Goal: Information Seeking & Learning: Learn about a topic

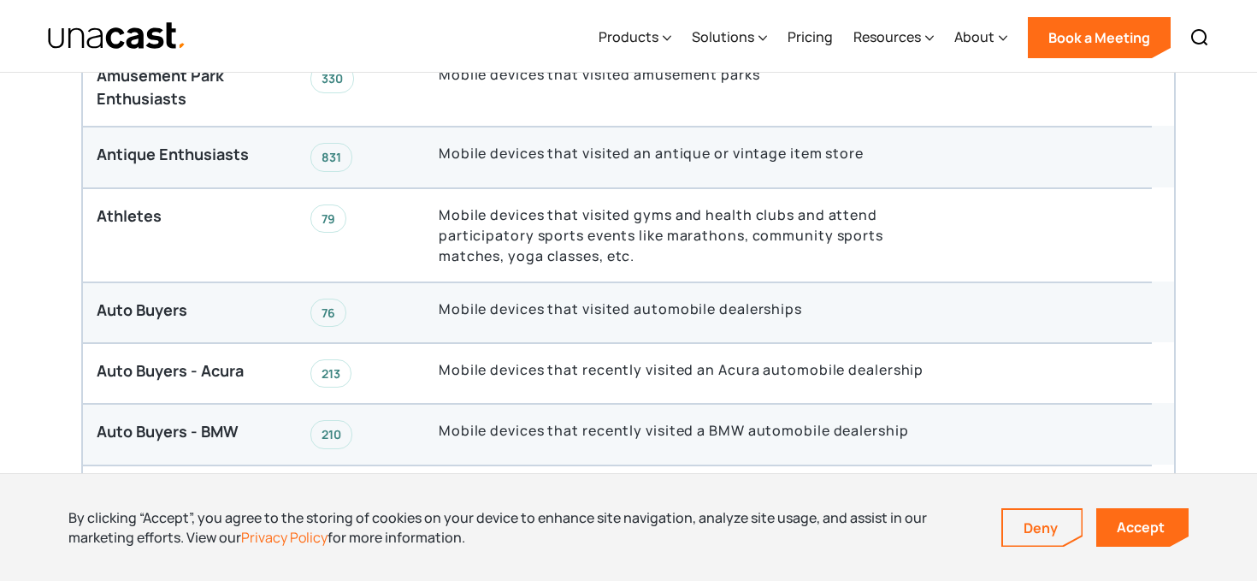
scroll to position [3238, 0]
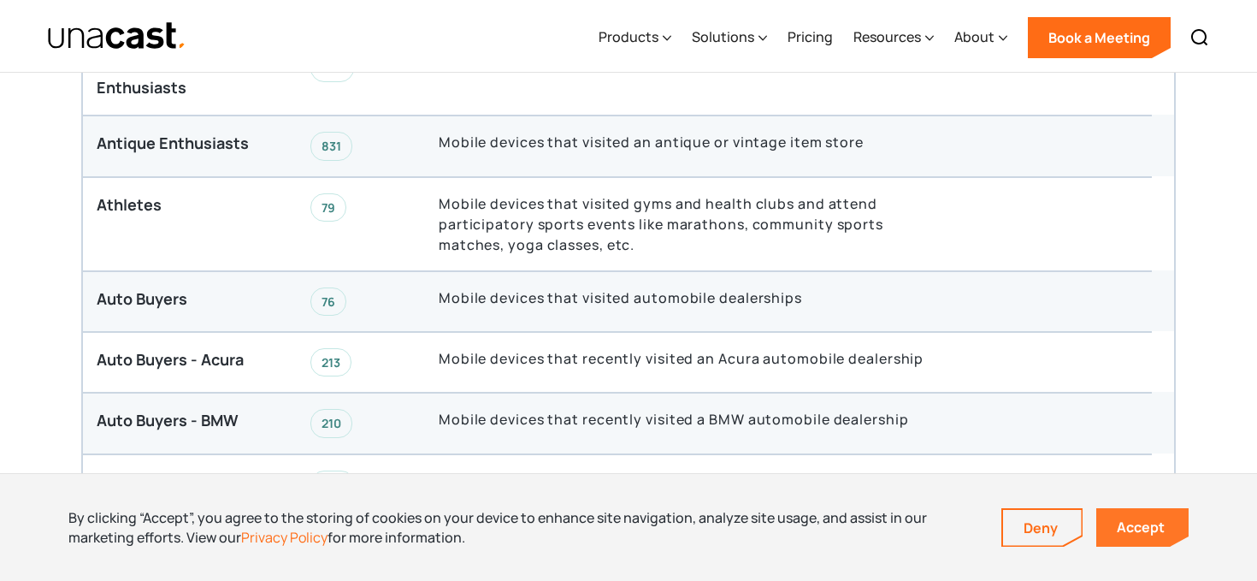
click at [1152, 526] on link "Accept" at bounding box center [1142, 527] width 92 height 38
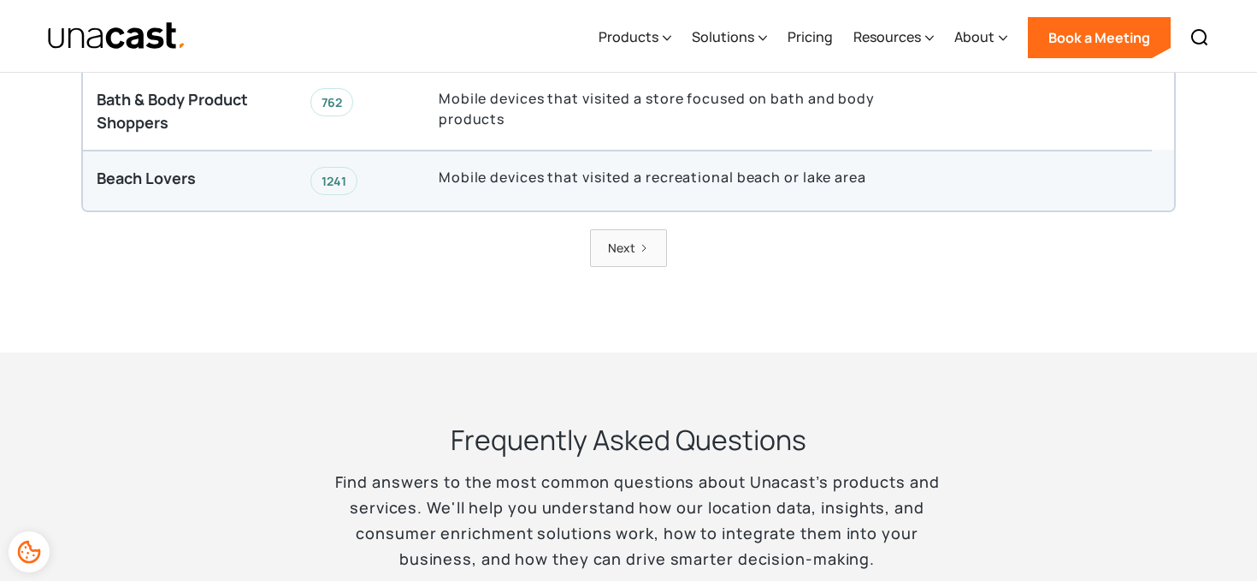
scroll to position [4711, 0]
click at [612, 239] on div "Next" at bounding box center [621, 249] width 27 height 20
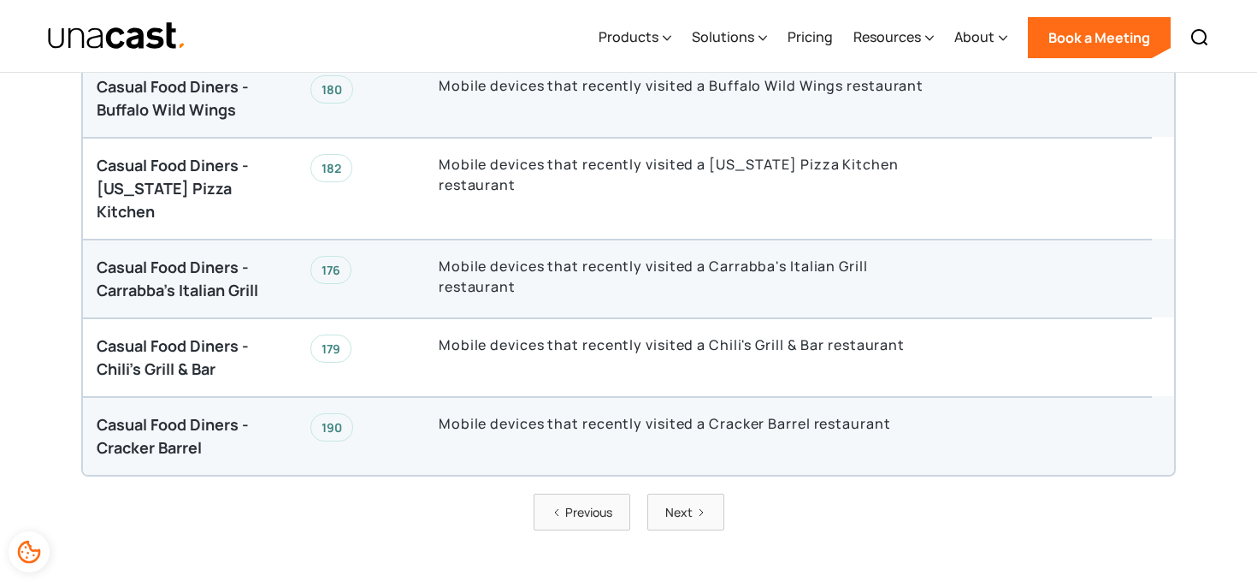
scroll to position [4648, 0]
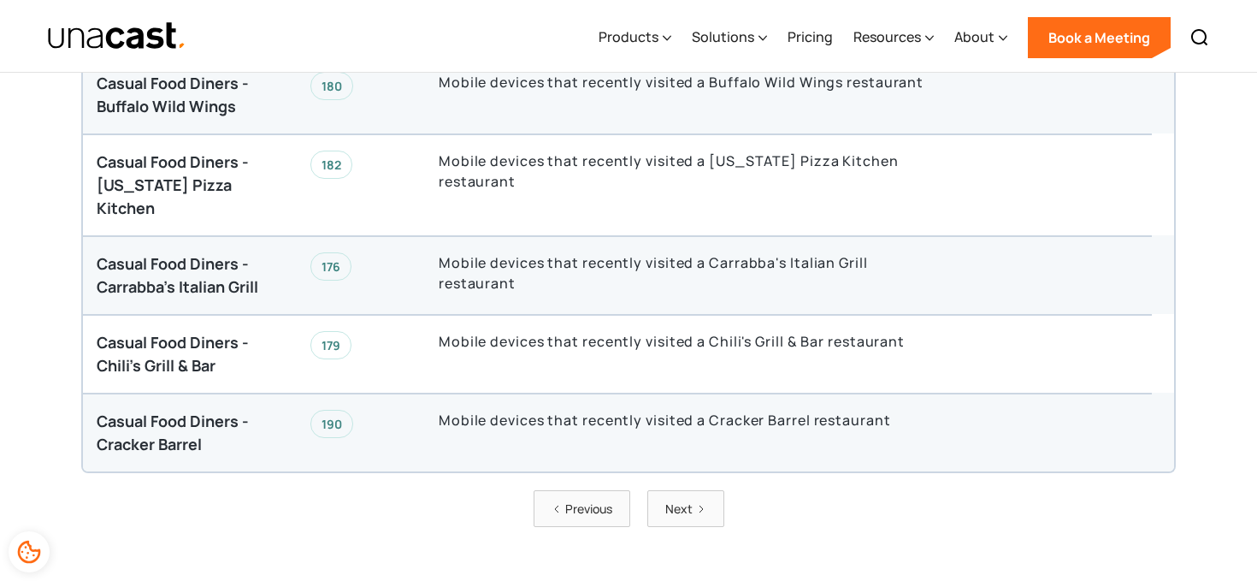
click at [683, 498] on div "Next" at bounding box center [678, 508] width 27 height 20
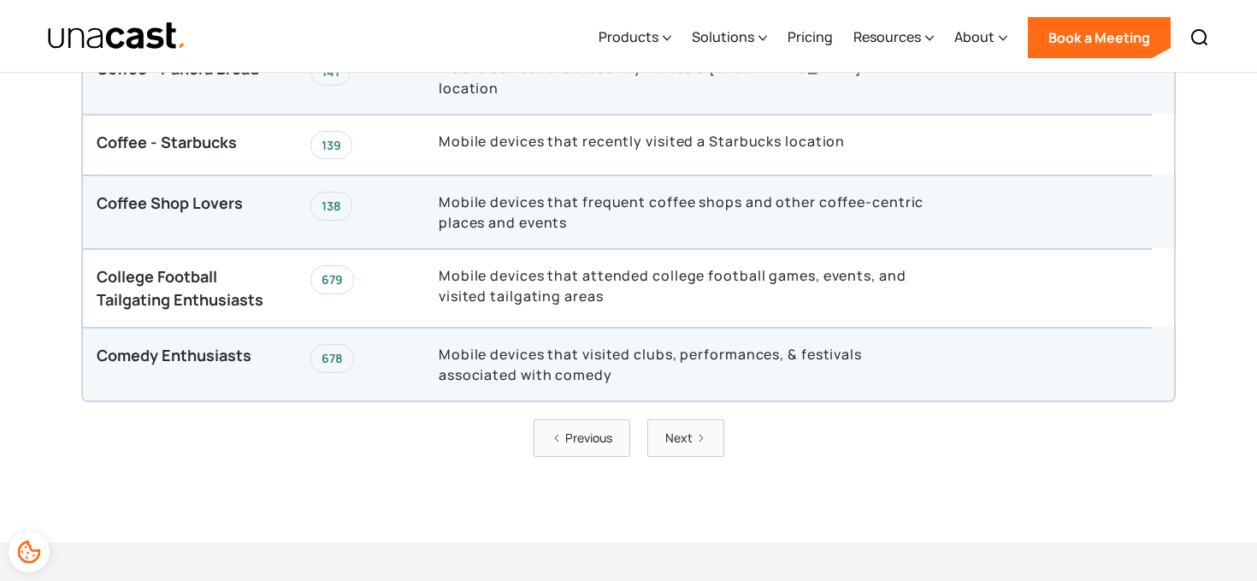
scroll to position [4722, 0]
click at [693, 418] on link "Next" at bounding box center [685, 436] width 77 height 37
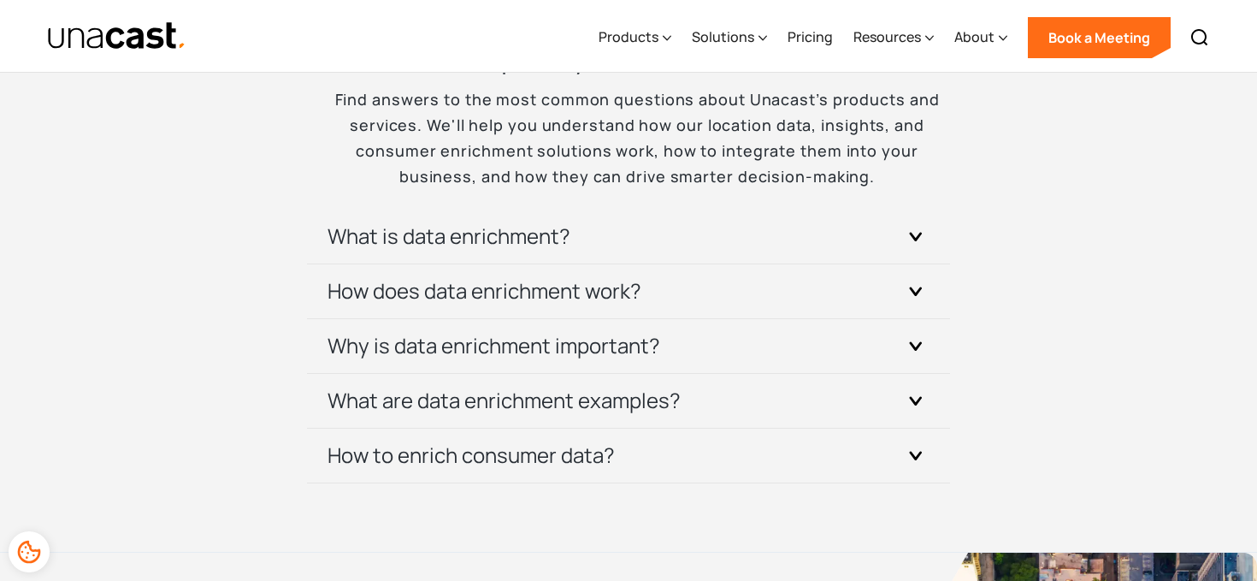
scroll to position [5254, 0]
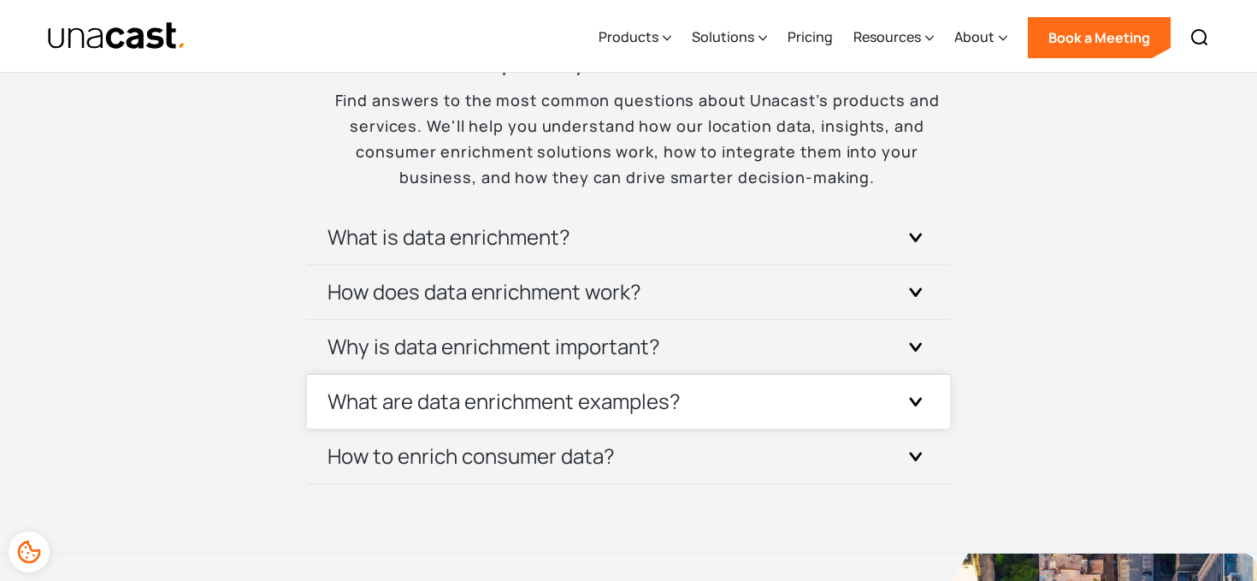
click at [905, 388] on div at bounding box center [915, 401] width 27 height 27
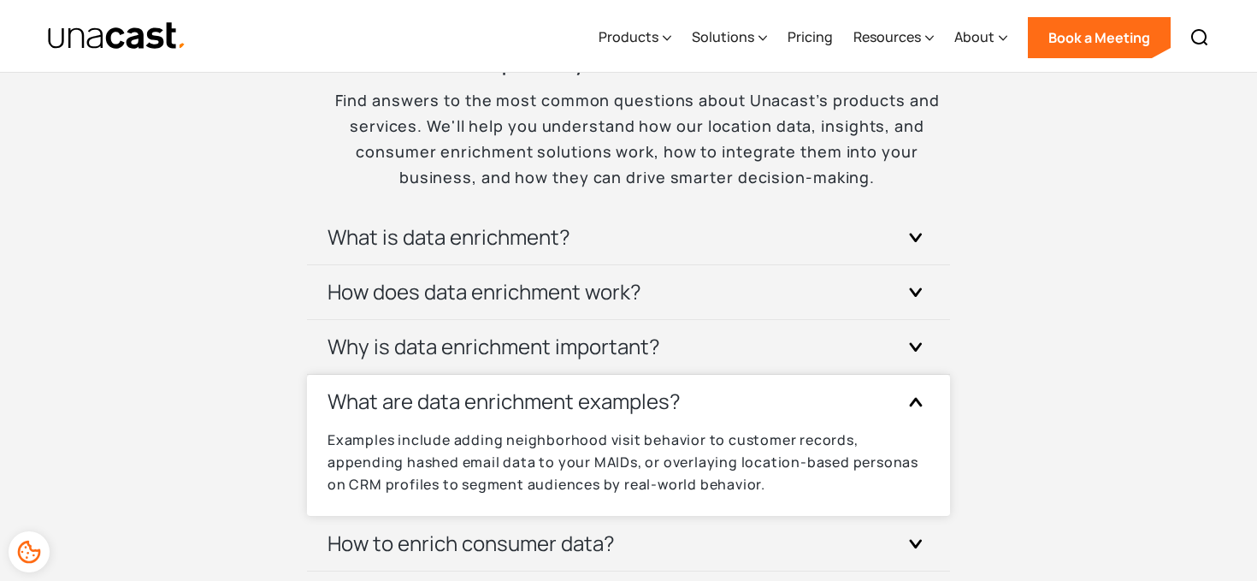
click at [919, 397] on icon at bounding box center [916, 401] width 14 height 9
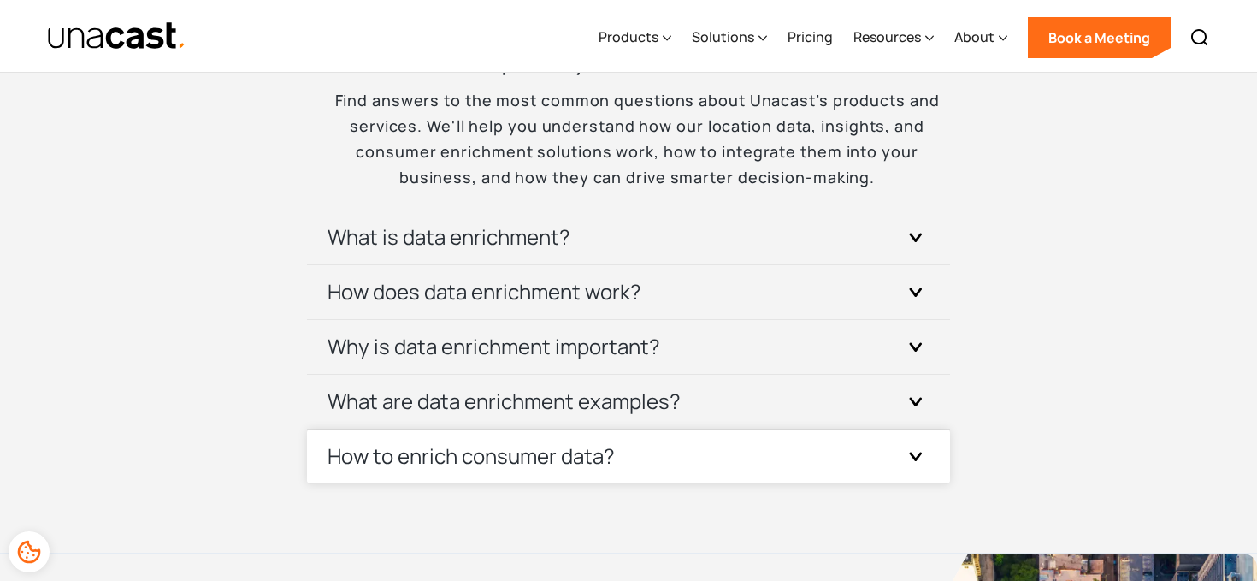
click at [698, 429] on div "How to enrich consumer data?" at bounding box center [628, 456] width 602 height 54
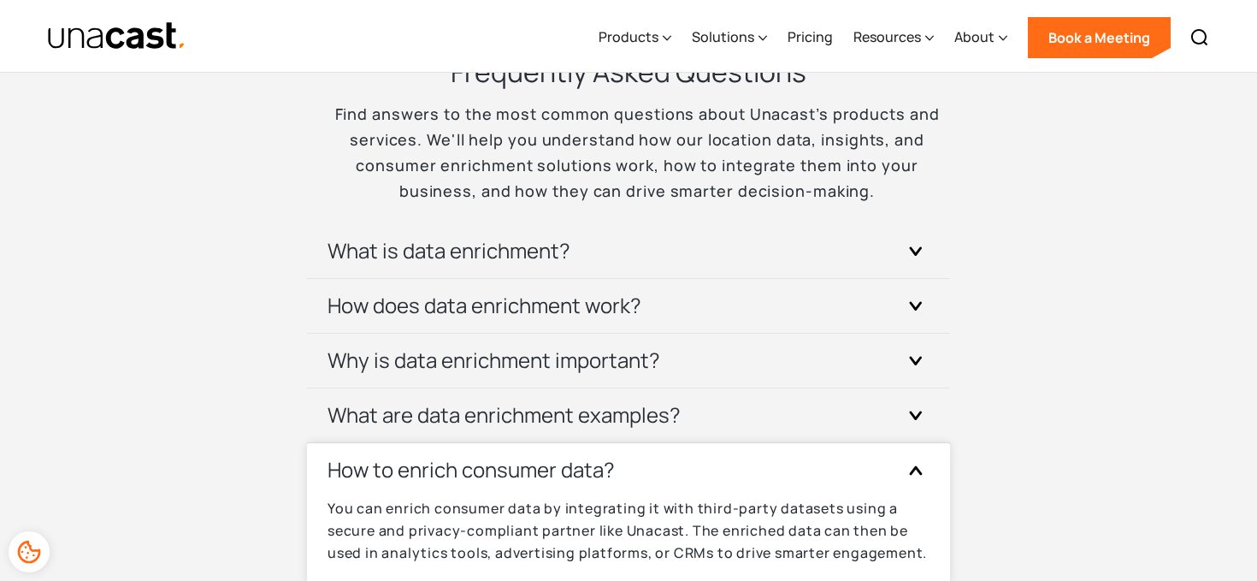
scroll to position [5240, 0]
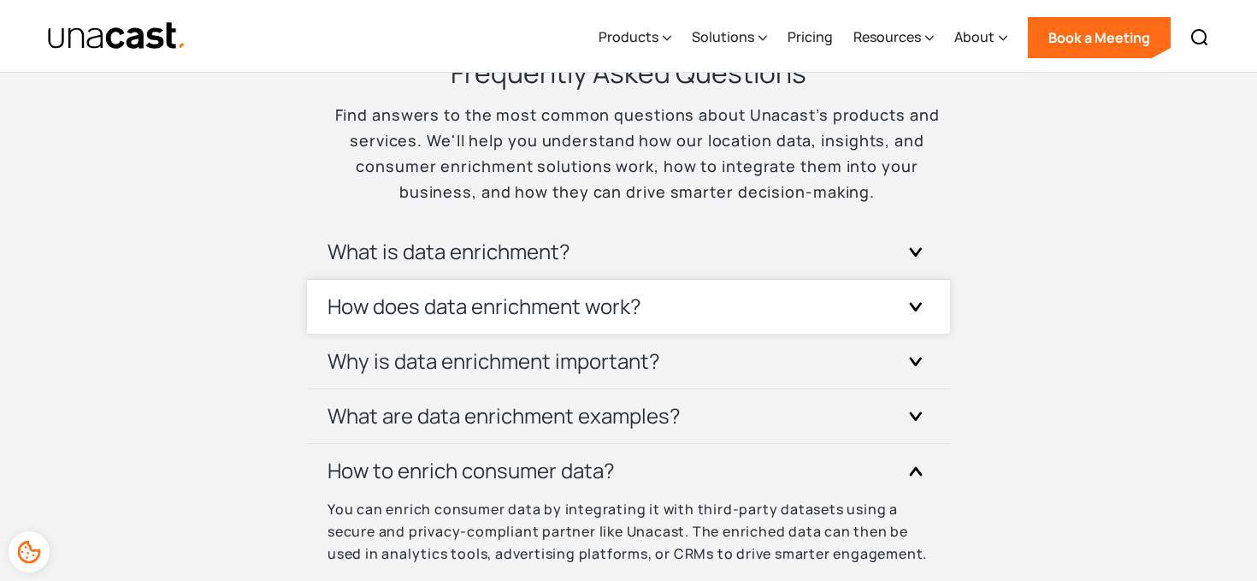
click at [900, 280] on div "How does data enrichment work?" at bounding box center [628, 307] width 602 height 54
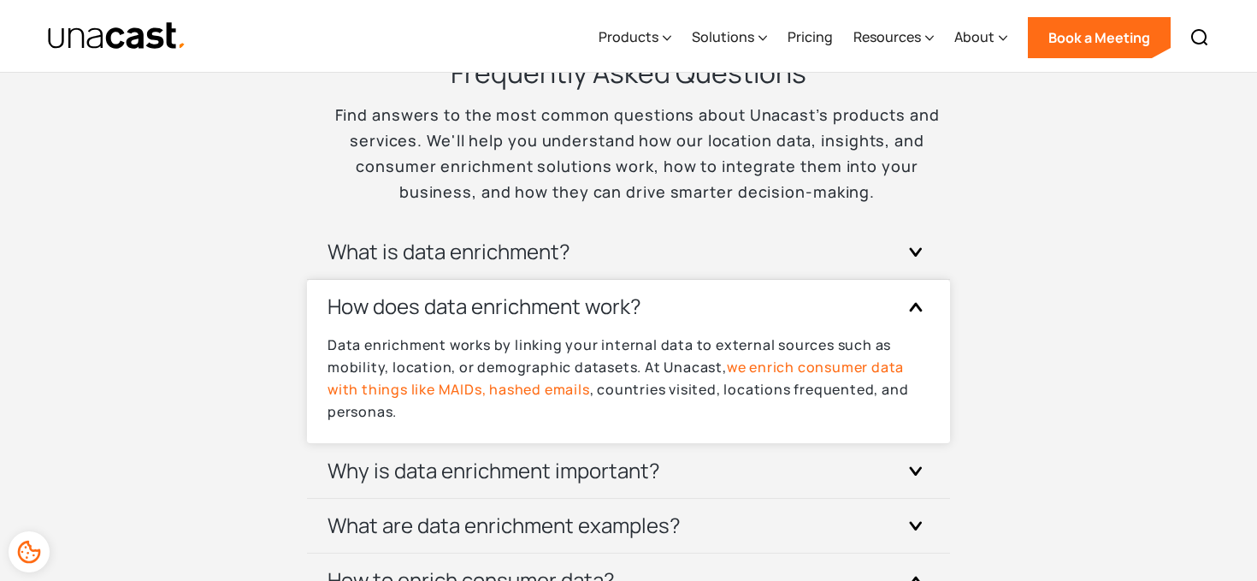
click at [916, 304] on icon at bounding box center [916, 307] width 10 height 7
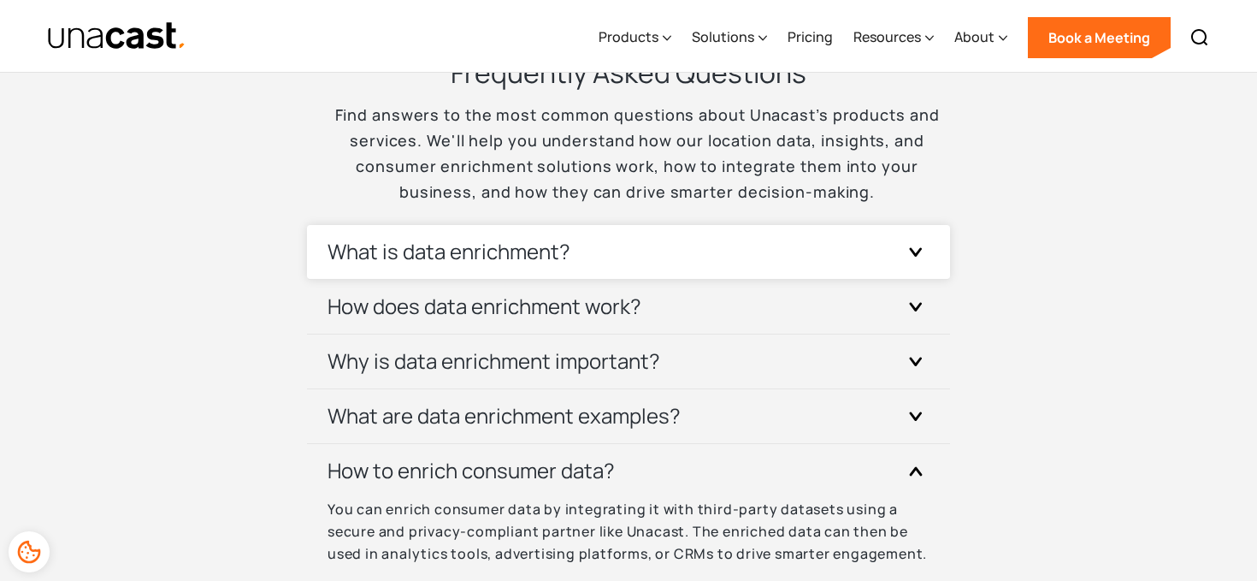
click at [917, 249] on icon at bounding box center [916, 252] width 10 height 7
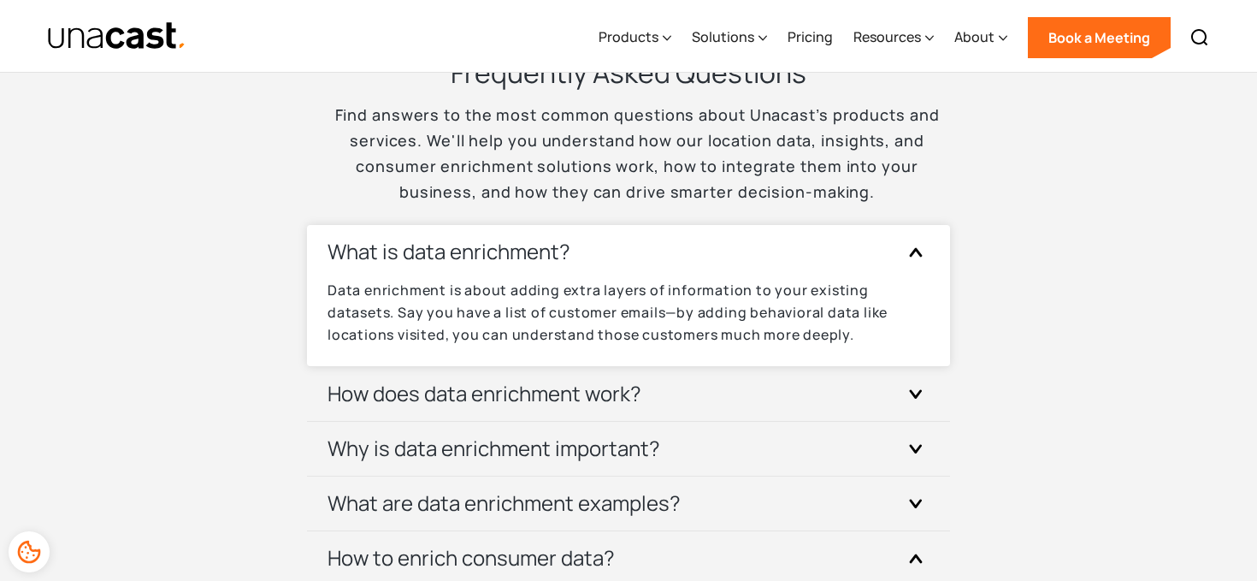
click at [915, 249] on icon at bounding box center [916, 252] width 10 height 7
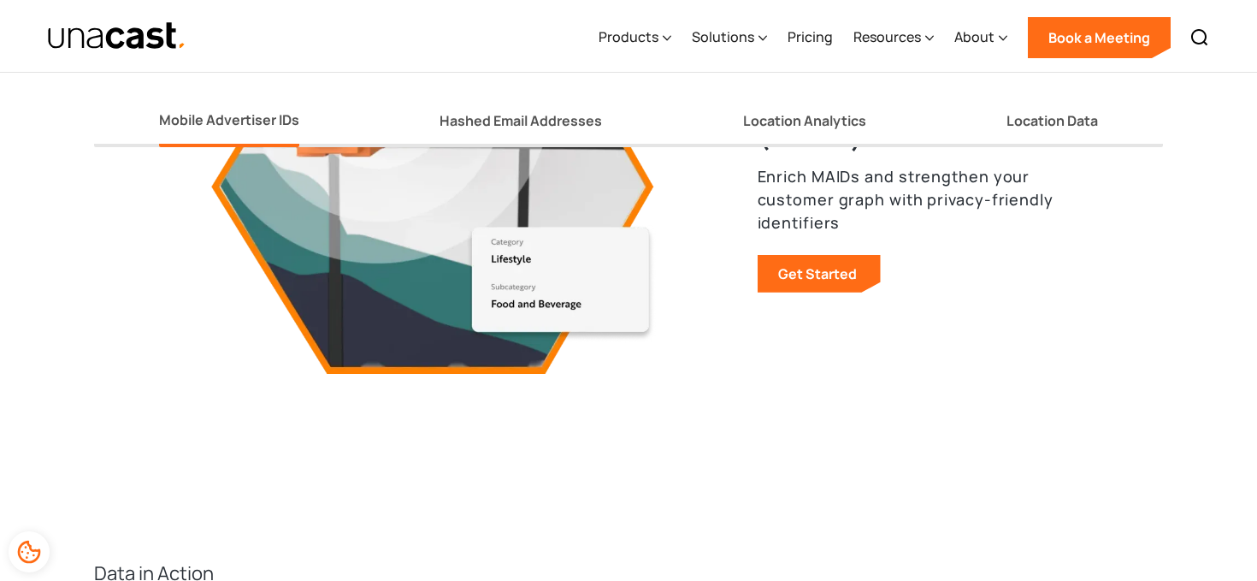
scroll to position [2113, 0]
